Goal: Find specific page/section: Find specific page/section

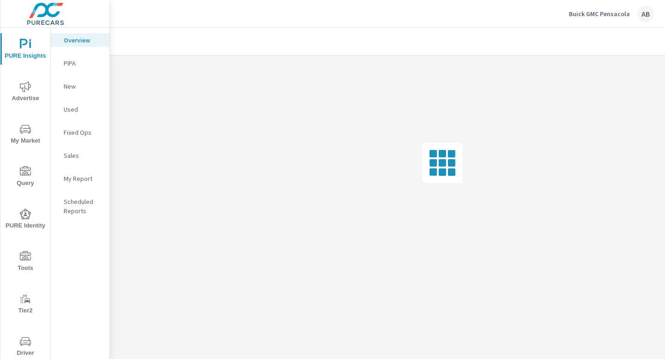
click at [22, 345] on icon "nav menu" at bounding box center [25, 341] width 11 height 11
click at [18, 349] on span "Driver" at bounding box center [25, 347] width 44 height 23
click at [23, 343] on icon "nav menu" at bounding box center [25, 341] width 11 height 11
click at [20, 342] on icon "nav menu" at bounding box center [25, 341] width 11 height 9
click at [15, 349] on span "Driver" at bounding box center [25, 347] width 44 height 23
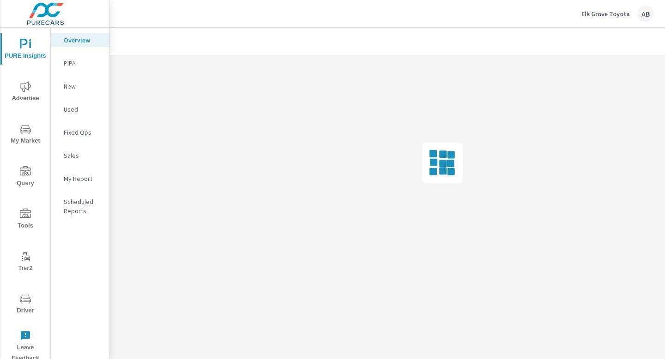
click at [25, 309] on span "Driver" at bounding box center [25, 305] width 44 height 23
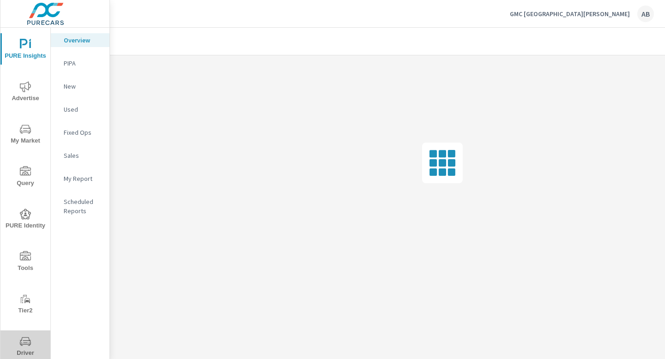
click at [27, 346] on icon "nav menu" at bounding box center [25, 341] width 11 height 11
click at [28, 350] on span "Driver" at bounding box center [25, 347] width 44 height 23
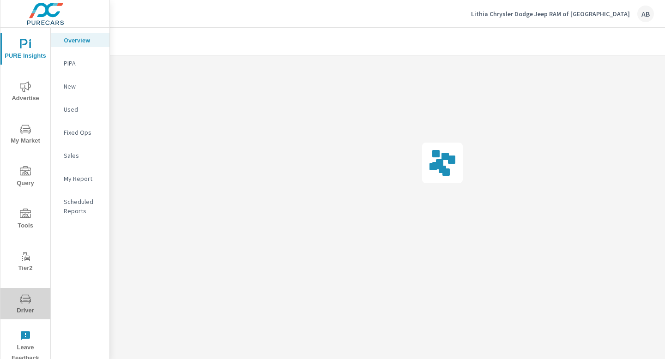
click at [28, 307] on span "Driver" at bounding box center [25, 305] width 44 height 23
